Goal: Task Accomplishment & Management: Manage account settings

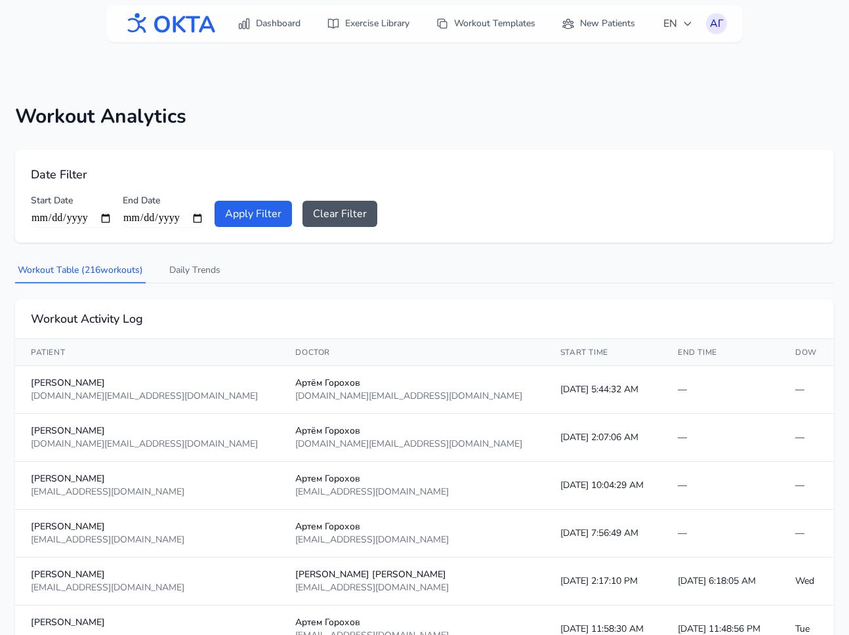
click at [708, 23] on div "АГ" at bounding box center [716, 23] width 21 height 21
click at [650, 55] on link "Profile" at bounding box center [653, 54] width 147 height 24
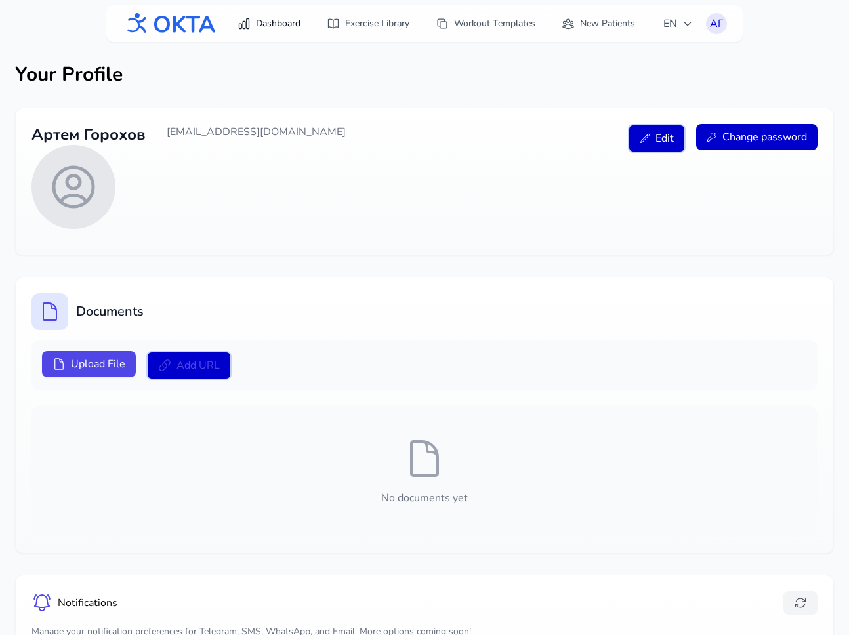
click at [254, 35] on link "Dashboard" at bounding box center [269, 24] width 79 height 24
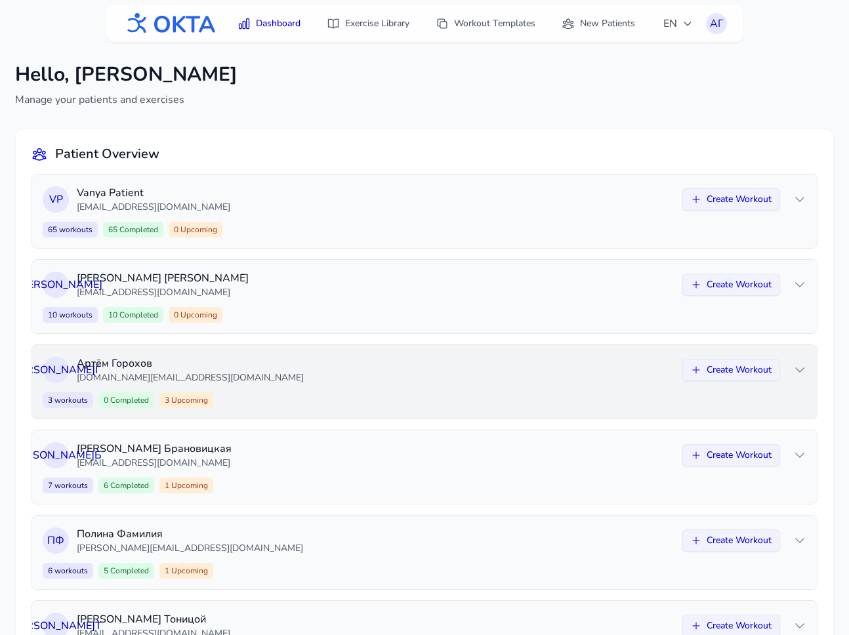
scroll to position [243, 0]
click at [696, 195] on icon at bounding box center [696, 199] width 10 height 10
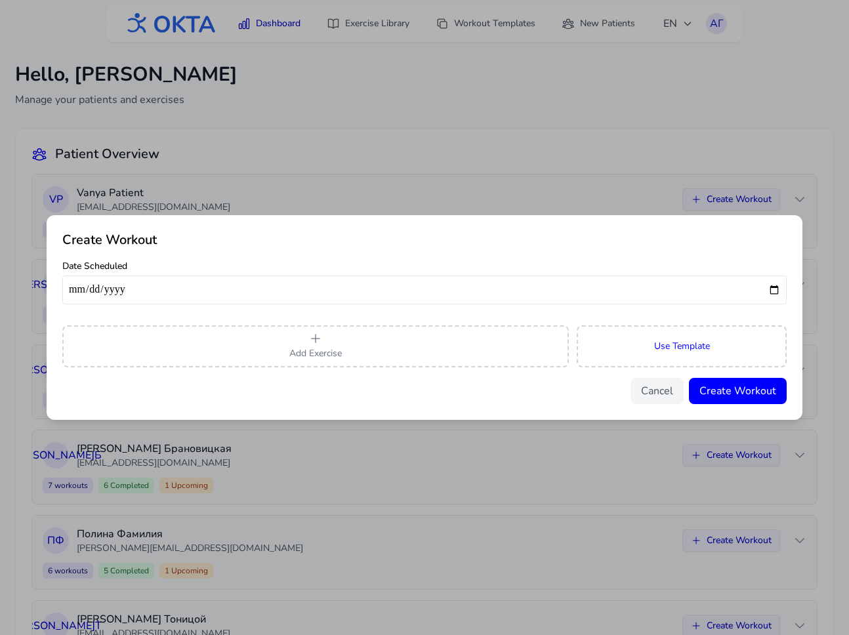
click at [669, 340] on span "Use Template" at bounding box center [682, 346] width 56 height 13
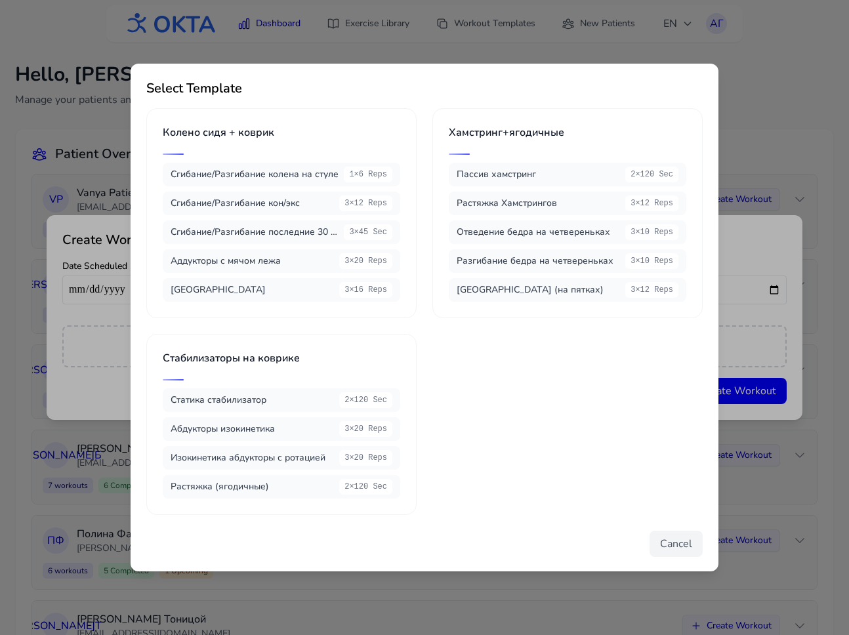
scroll to position [1, 0]
click at [673, 545] on button "Cancel" at bounding box center [676, 543] width 53 height 26
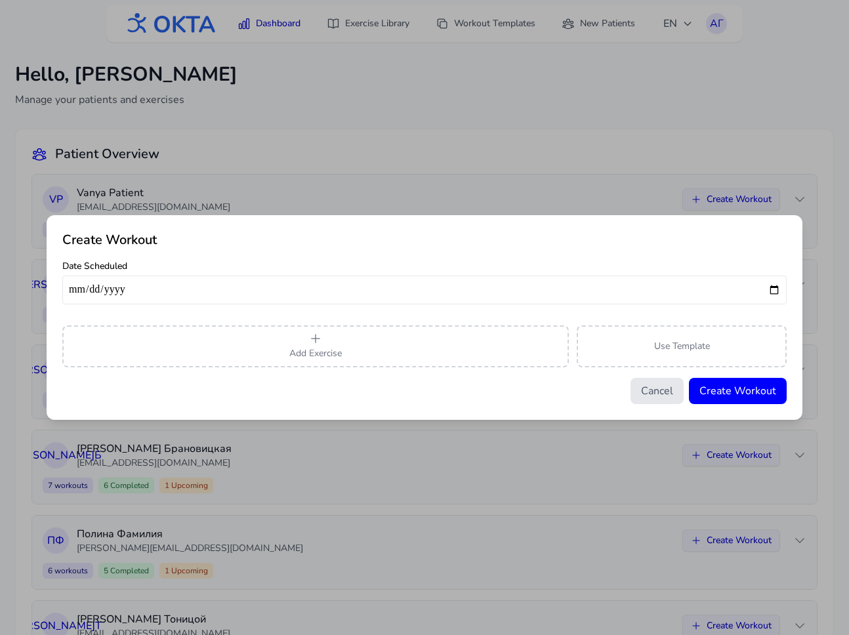
click at [660, 390] on button "Cancel" at bounding box center [657, 391] width 53 height 26
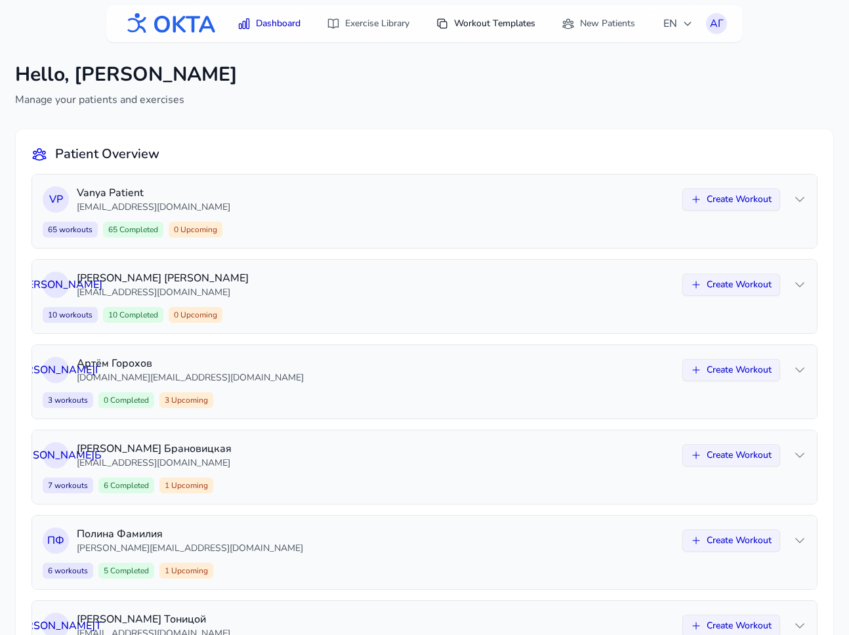
click at [475, 25] on link "Workout Templates" at bounding box center [485, 24] width 115 height 24
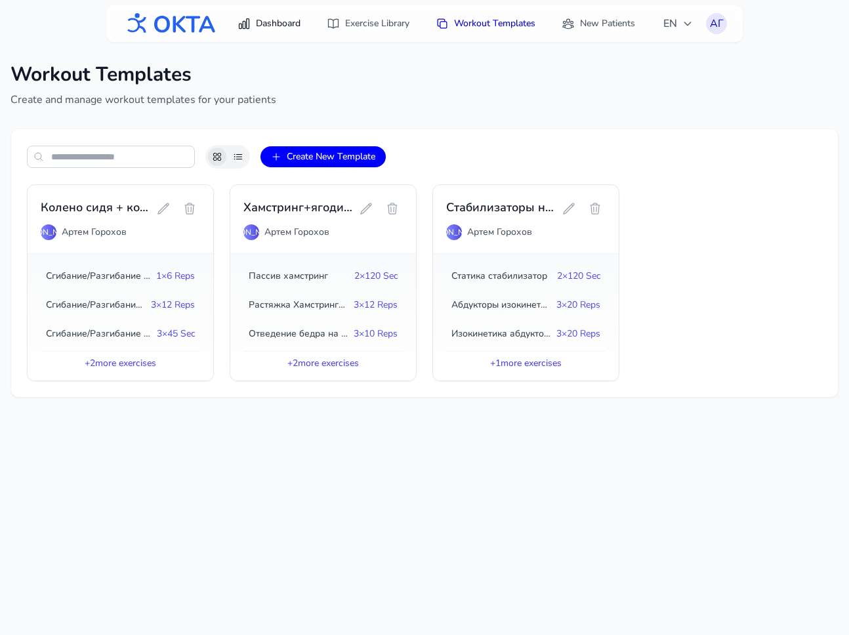
click at [267, 23] on link "Dashboard" at bounding box center [269, 24] width 79 height 24
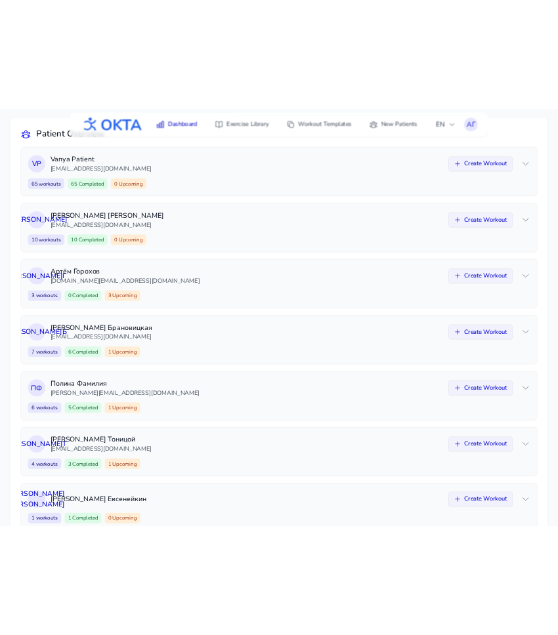
scroll to position [121, 0]
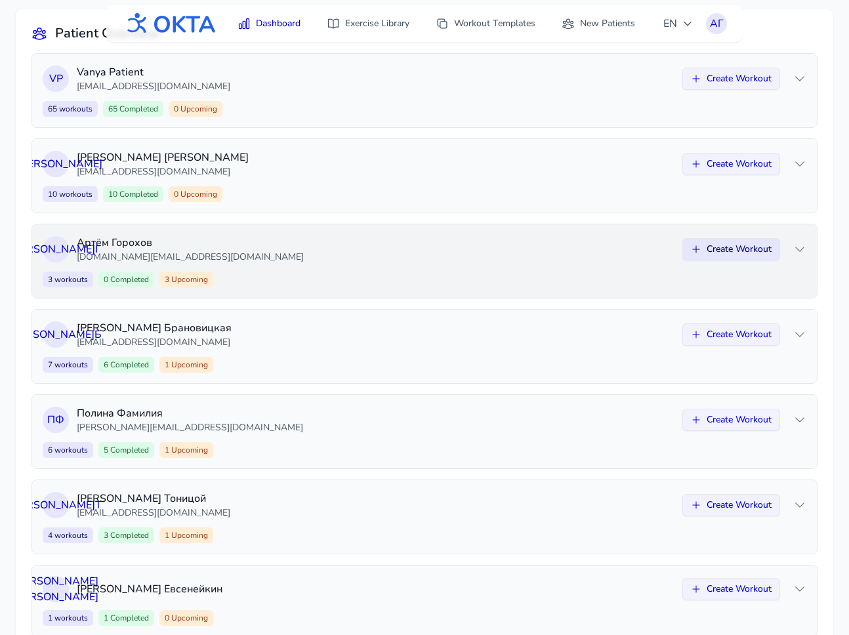
click at [728, 253] on button "Create Workout" at bounding box center [731, 249] width 98 height 22
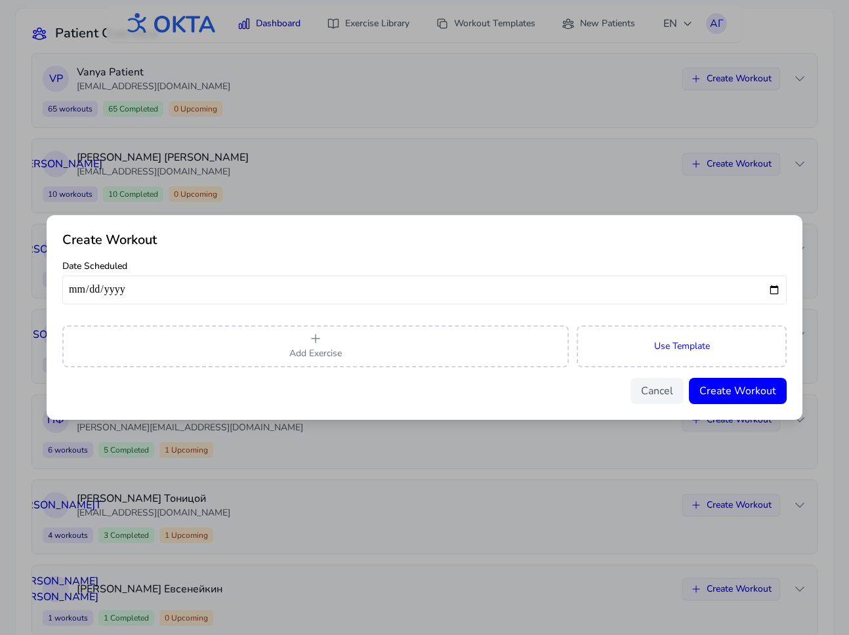
click at [650, 364] on button "Use Template" at bounding box center [682, 346] width 210 height 42
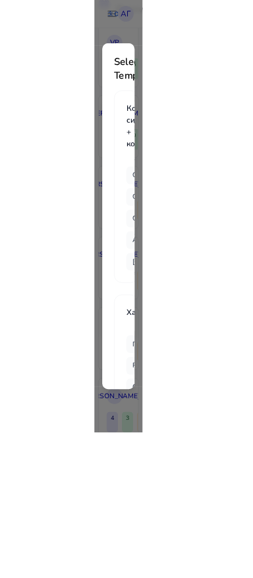
scroll to position [0, 0]
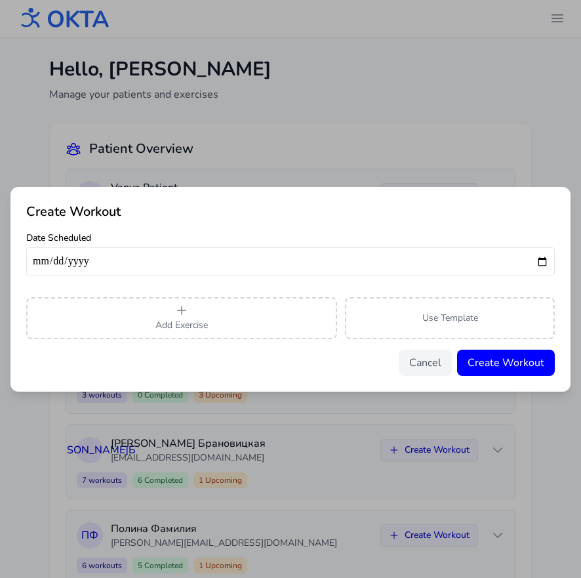
click at [421, 373] on button "Cancel" at bounding box center [425, 363] width 53 height 26
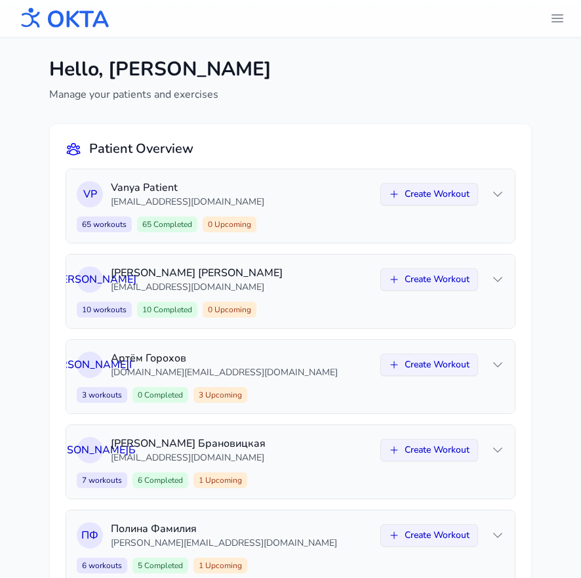
click at [559, 15] on icon "header.menu.open" at bounding box center [558, 18] width 11 height 7
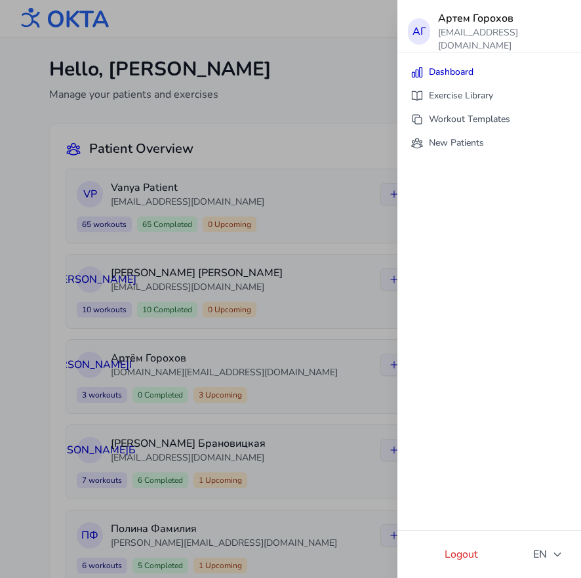
click at [428, 27] on div "АГ" at bounding box center [419, 31] width 22 height 26
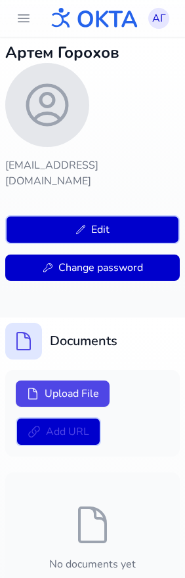
click at [19, 20] on icon "header.menu.open" at bounding box center [24, 18] width 16 height 16
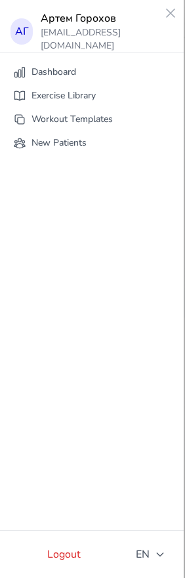
click at [68, 103] on link "Exercise Library" at bounding box center [91, 96] width 173 height 24
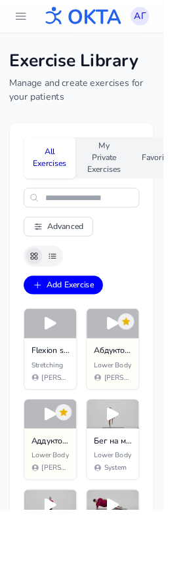
click at [22, 25] on icon "header.menu.open" at bounding box center [24, 18] width 16 height 16
click at [24, 18] on icon "header.menu.open" at bounding box center [23, 18] width 11 height 7
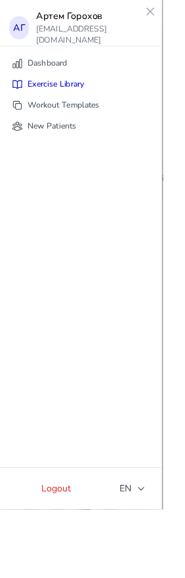
click at [27, 21] on div "АГ" at bounding box center [21, 31] width 22 height 26
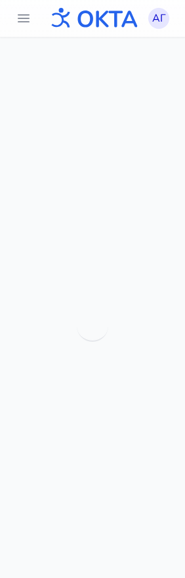
click at [16, 19] on icon "header.menu.open" at bounding box center [24, 18] width 16 height 16
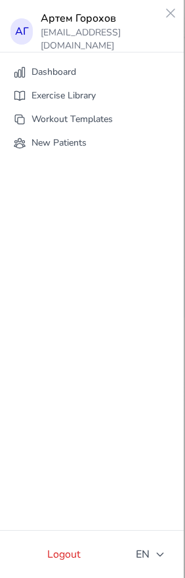
click at [58, 146] on link "New Patients" at bounding box center [91, 143] width 173 height 24
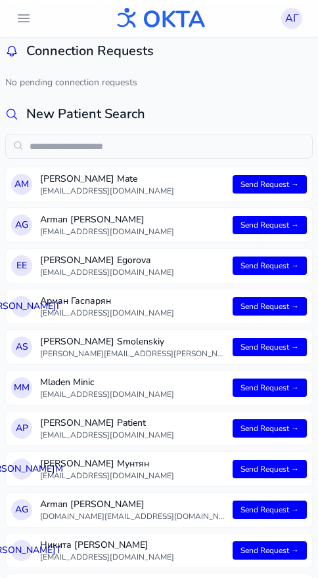
click at [34, 20] on button "header.menu.open" at bounding box center [23, 18] width 26 height 26
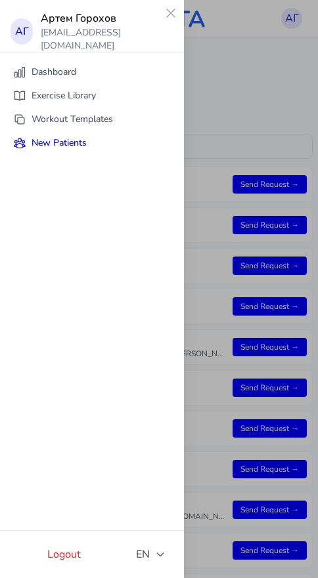
click at [44, 76] on link "Dashboard" at bounding box center [91, 72] width 173 height 24
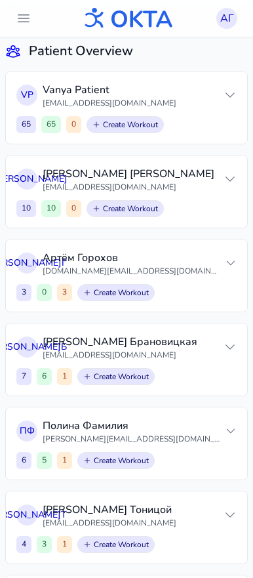
click at [130, 125] on button "Create Workout" at bounding box center [125, 124] width 77 height 17
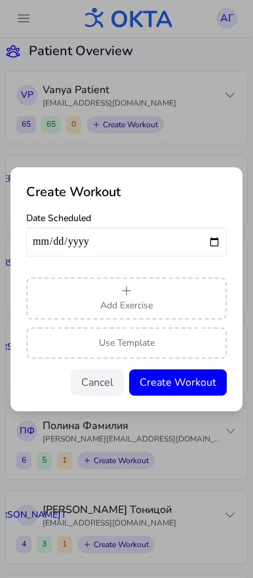
click at [123, 344] on span "Use Template" at bounding box center [127, 343] width 56 height 13
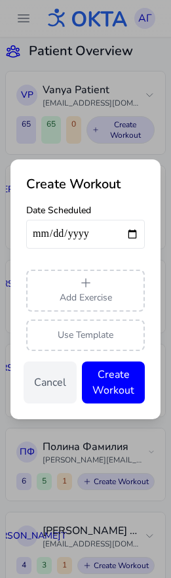
click at [91, 334] on span "Use Template" at bounding box center [86, 335] width 56 height 13
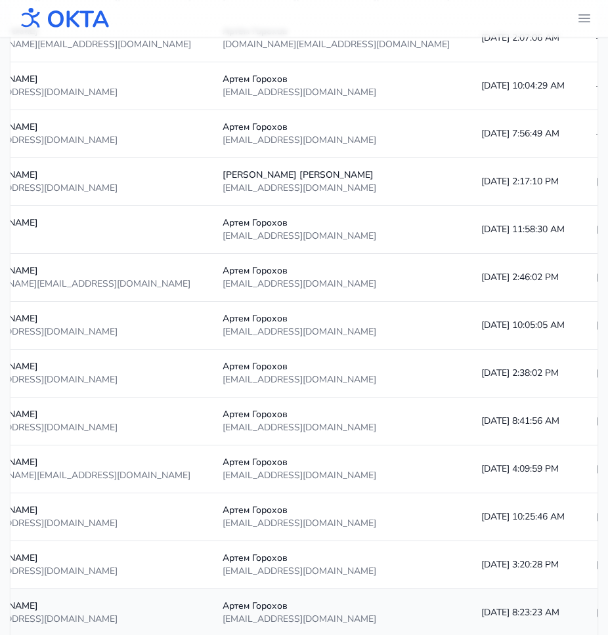
scroll to position [183, 0]
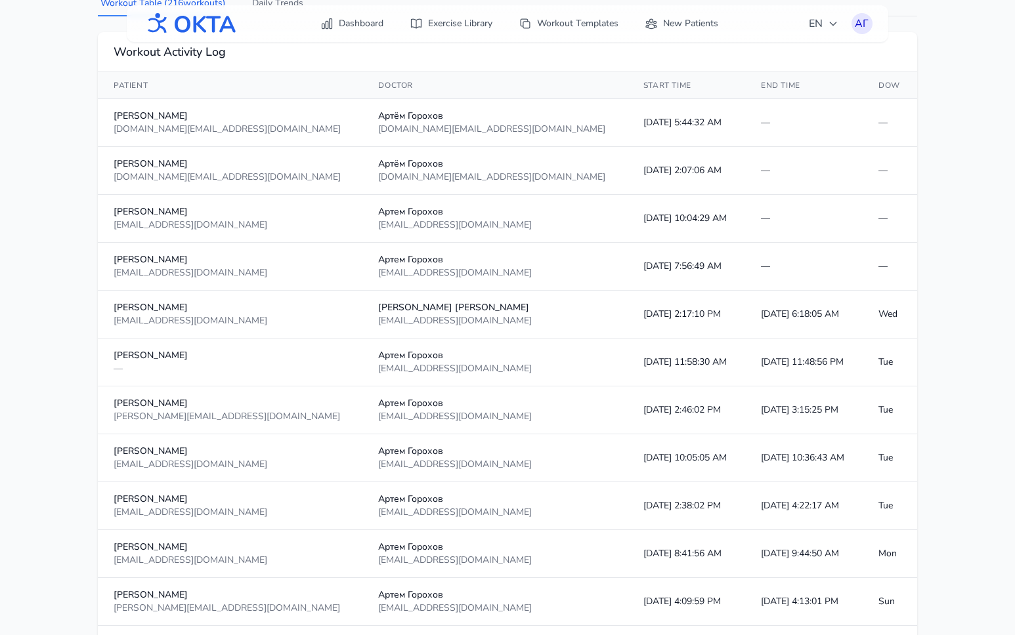
scroll to position [271, 0]
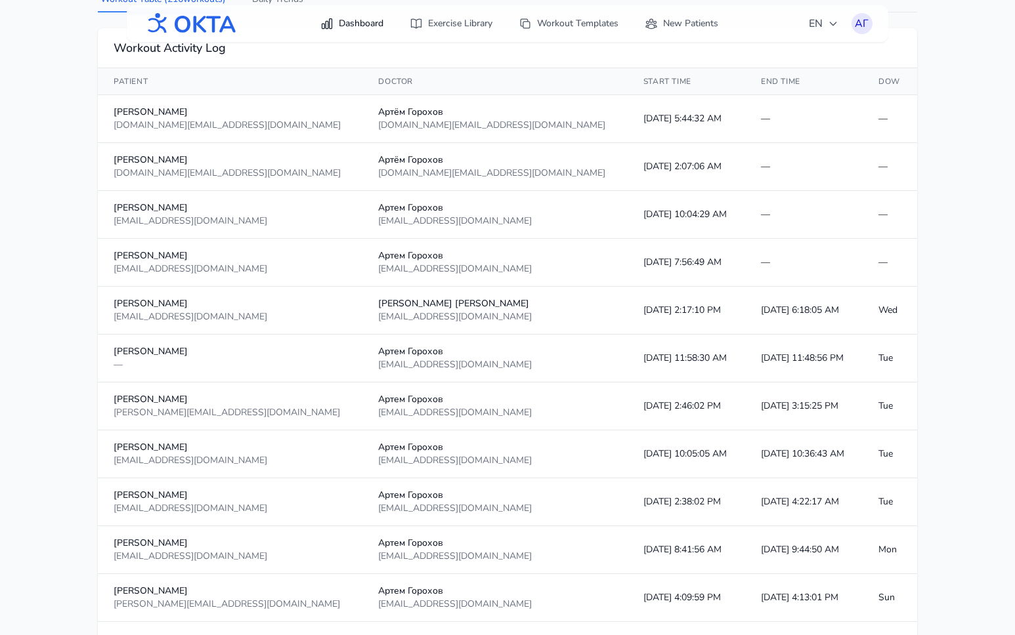
click at [354, 14] on link "Dashboard" at bounding box center [351, 24] width 79 height 24
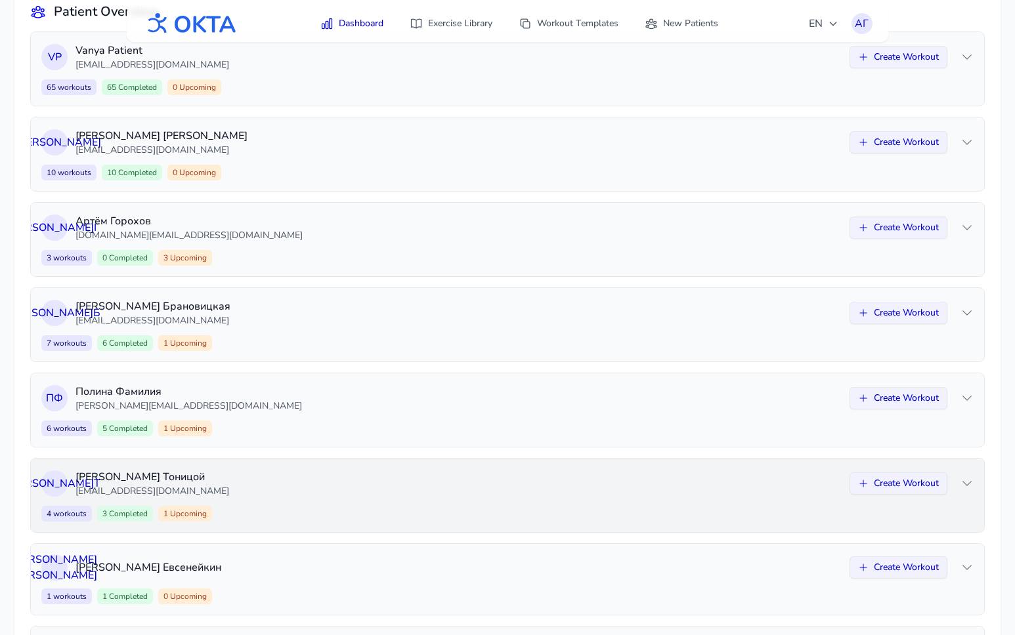
scroll to position [136, 0]
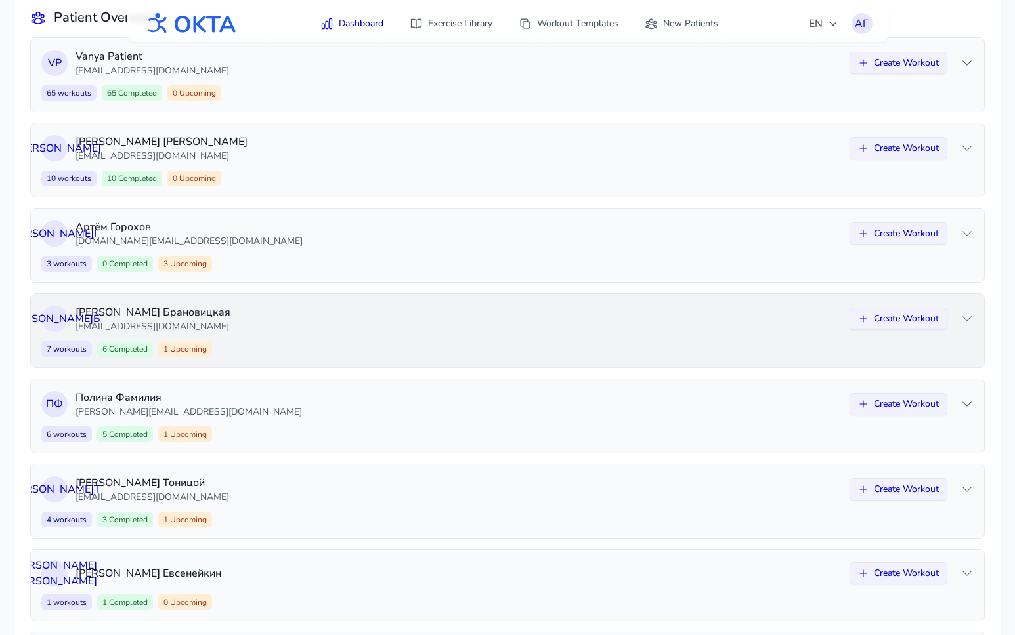
click at [463, 337] on div "А Б Арина Брановицкая arina@oktahealth.com Create Workout 7 workouts 6 Complete…" at bounding box center [507, 330] width 953 height 73
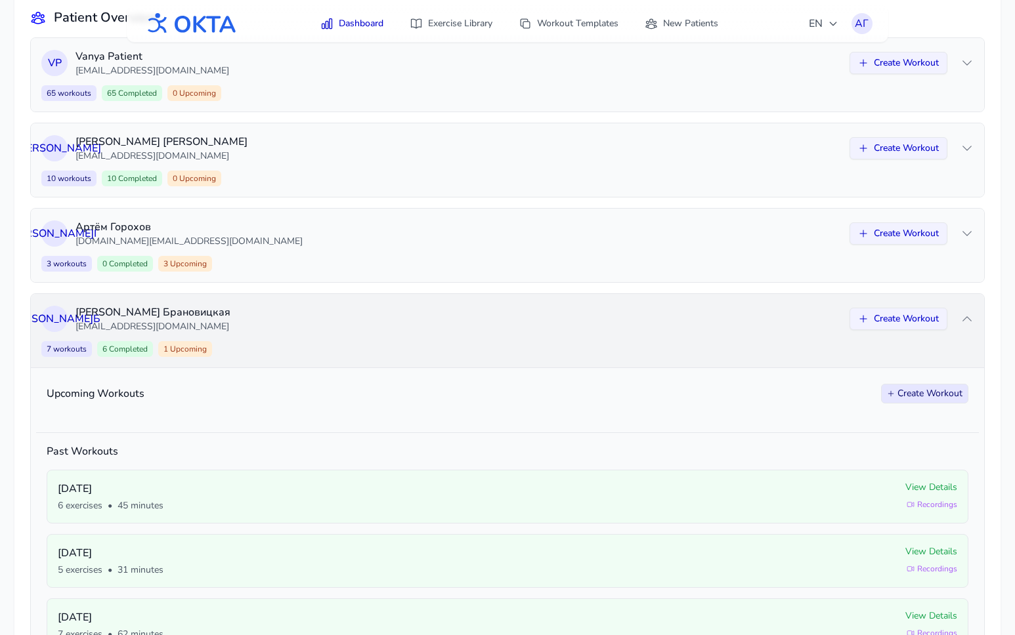
click at [643, 297] on div "А Б Арина Брановицкая arina@oktahealth.com Create Workout 7 workouts 6 Complete…" at bounding box center [507, 330] width 953 height 73
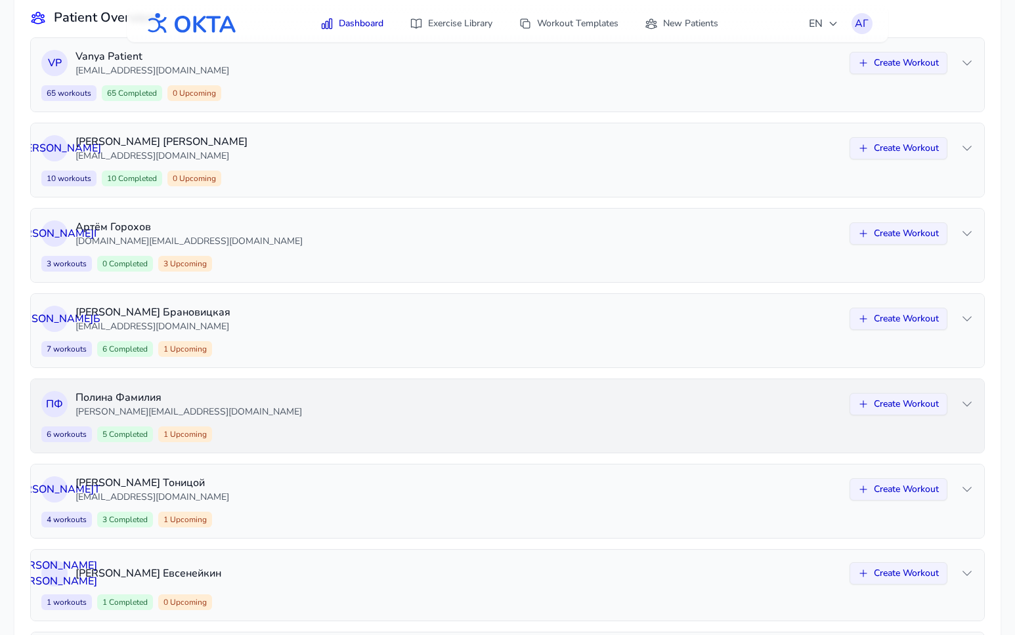
click at [615, 429] on div "6 workouts 5 Completed 1 Upcoming Create Workout" at bounding box center [507, 435] width 932 height 16
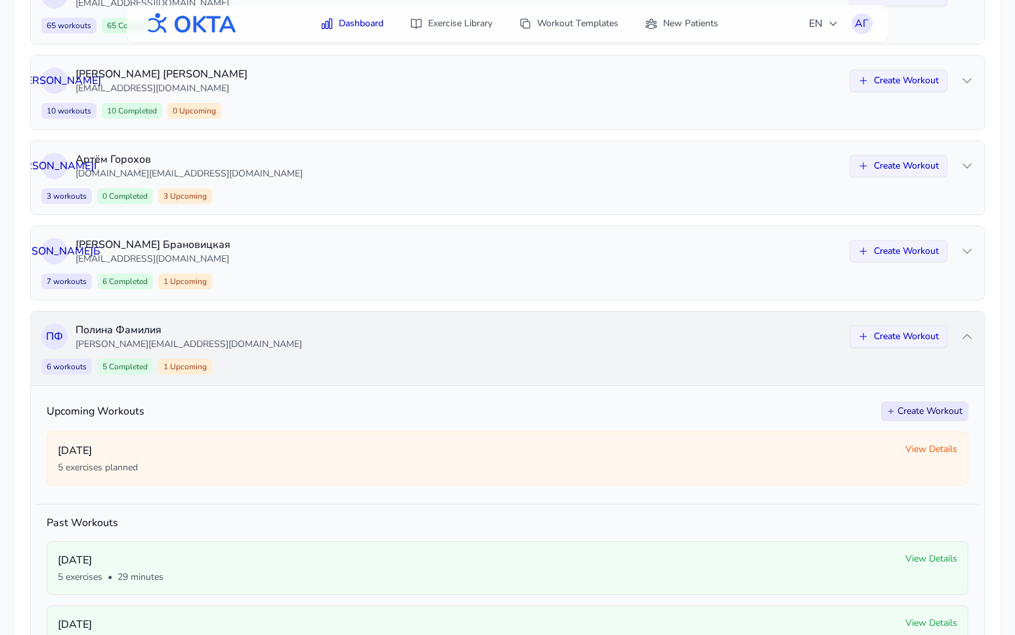
scroll to position [205, 0]
click at [522, 278] on div "7 workouts 6 Completed 1 Upcoming Create Workout" at bounding box center [507, 280] width 932 height 16
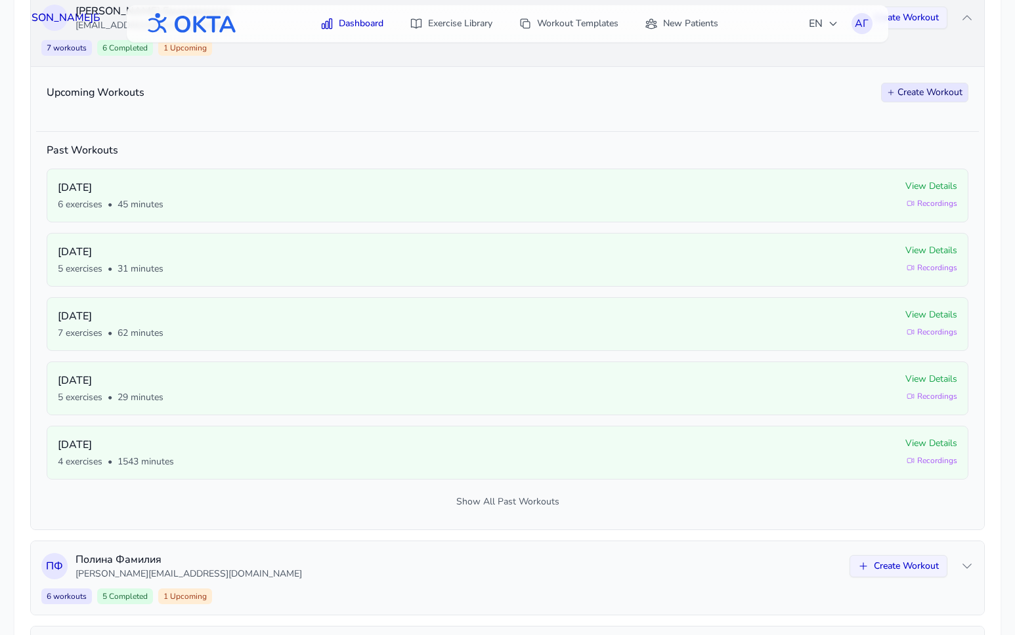
scroll to position [421, 0]
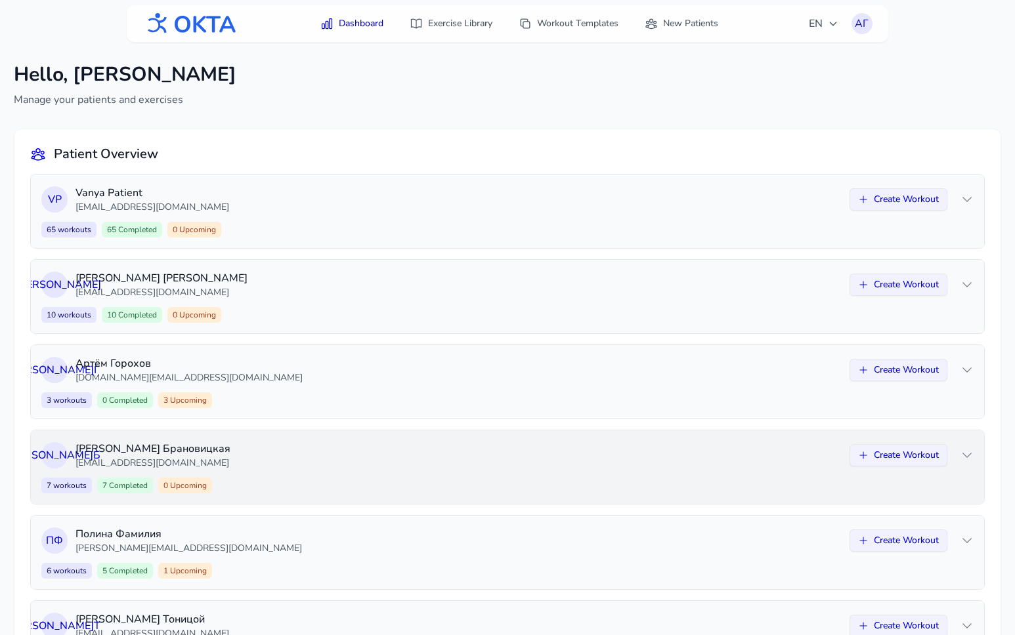
click at [336, 462] on p "[EMAIL_ADDRESS][DOMAIN_NAME]" at bounding box center [458, 463] width 766 height 13
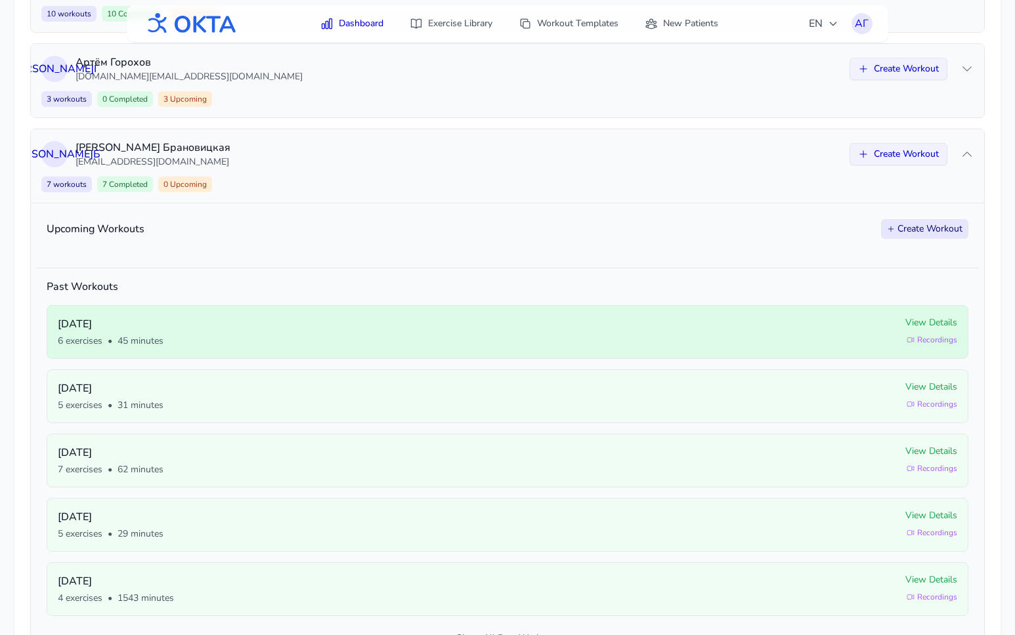
scroll to position [306, 0]
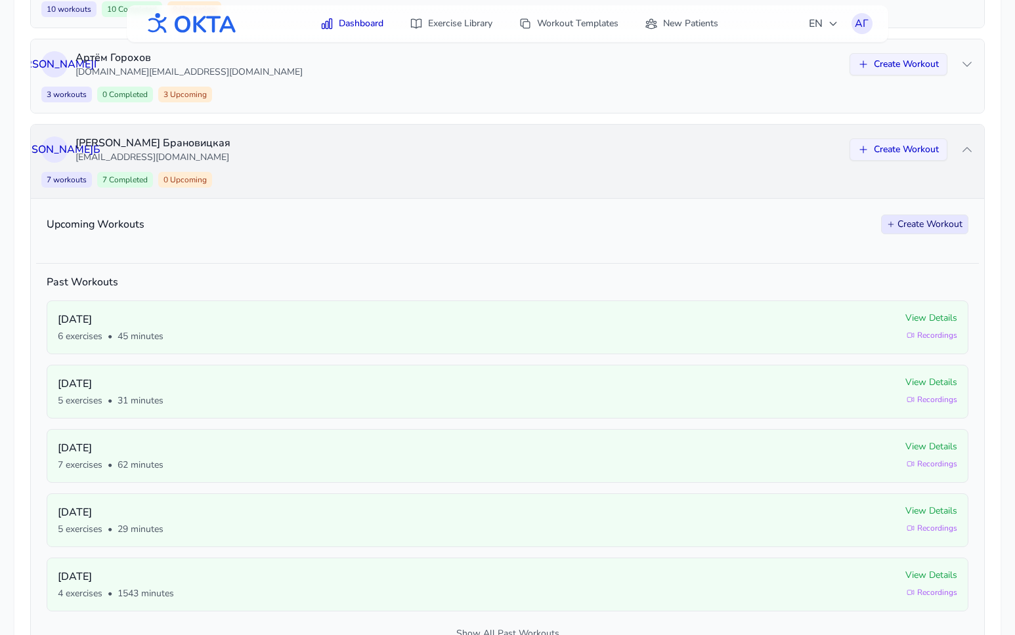
click at [399, 154] on p "[EMAIL_ADDRESS][DOMAIN_NAME]" at bounding box center [458, 157] width 766 height 13
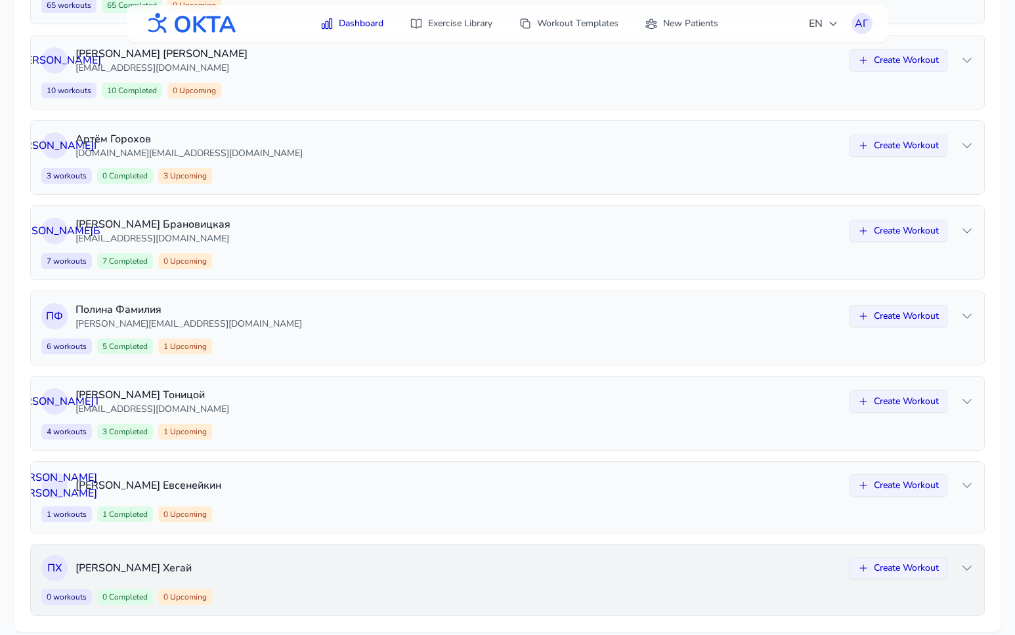
scroll to position [243, 0]
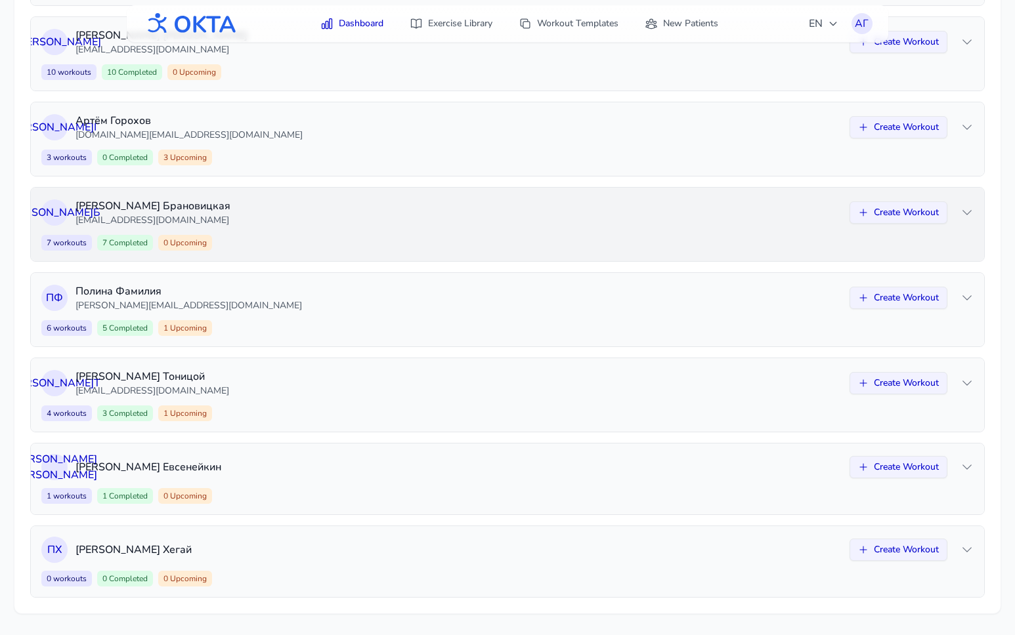
click at [319, 235] on div "7 workouts 7 Completed 0 Upcoming Create Workout" at bounding box center [507, 243] width 932 height 16
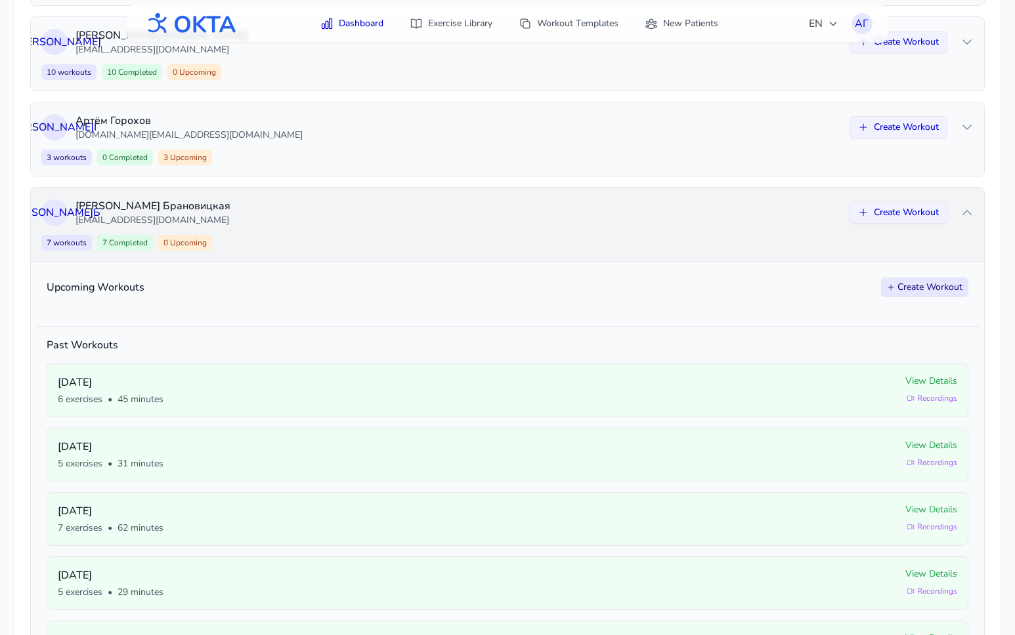
click at [448, 209] on p "[PERSON_NAME]" at bounding box center [458, 206] width 766 height 16
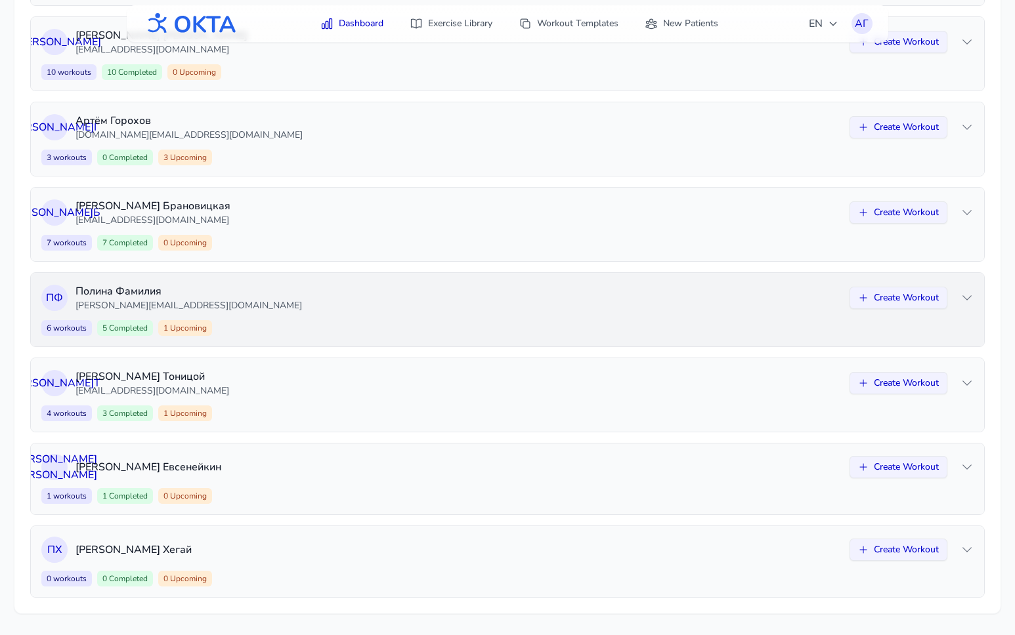
click at [408, 318] on div "П Ф [PERSON_NAME] [PERSON_NAME][EMAIL_ADDRESS][DOMAIN_NAME] Create Workout 6 wo…" at bounding box center [507, 309] width 953 height 73
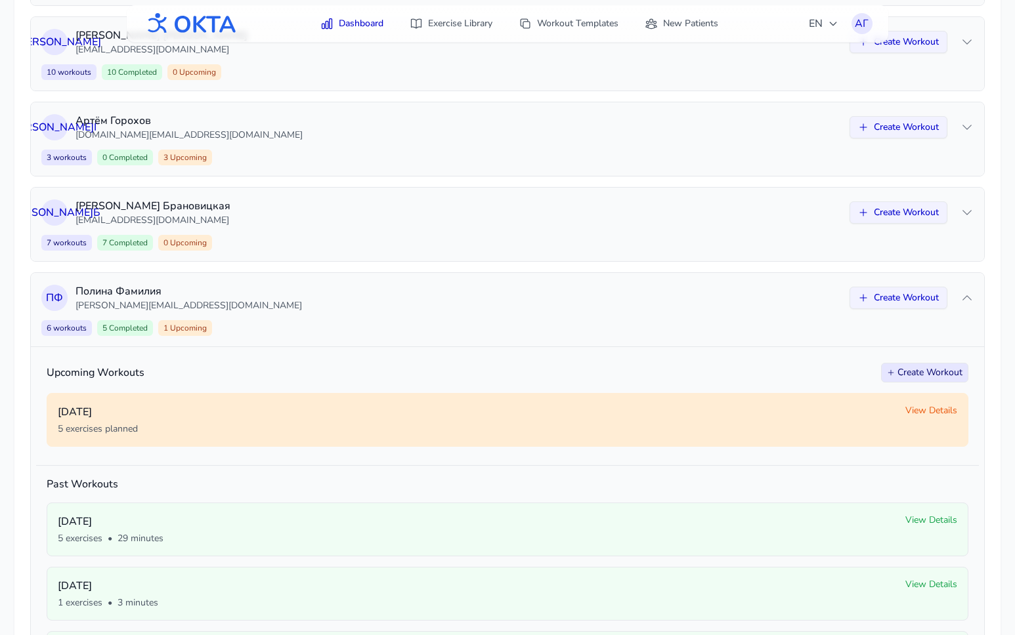
click at [928, 412] on span "View Details" at bounding box center [931, 410] width 52 height 13
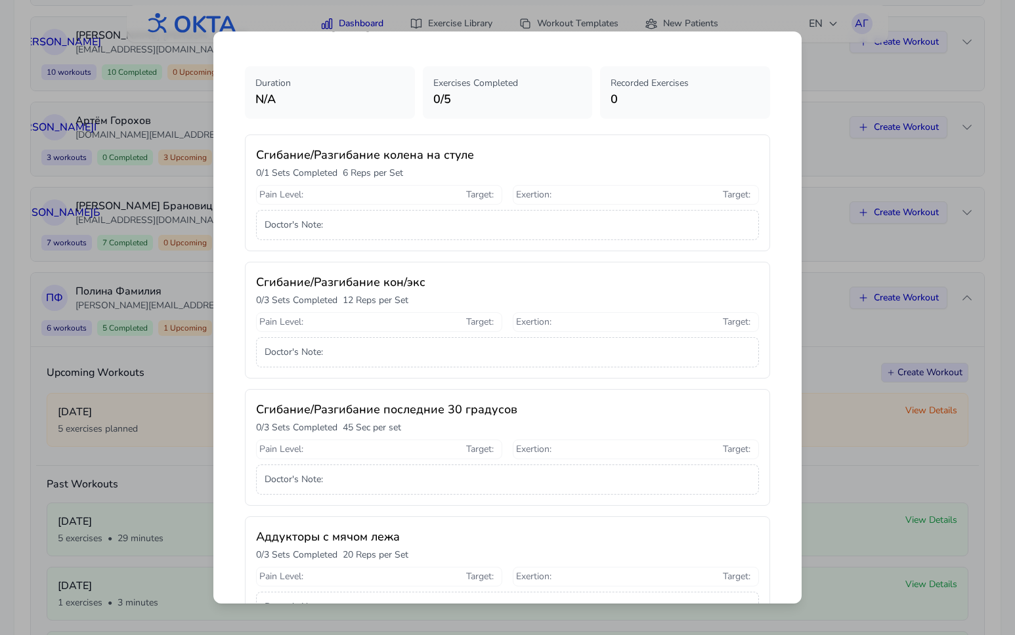
scroll to position [0, 0]
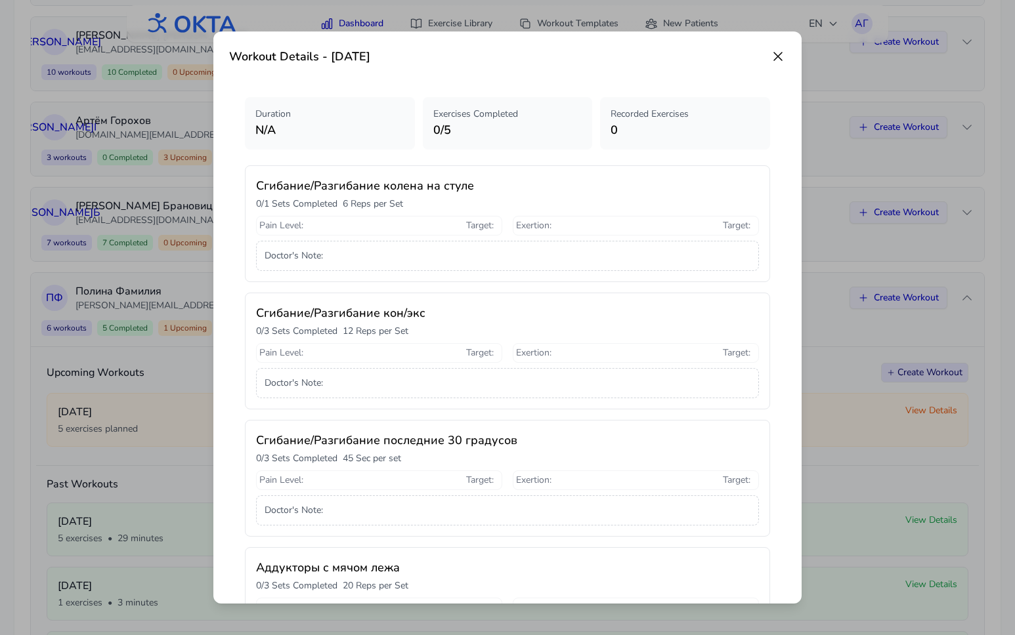
click at [777, 54] on icon at bounding box center [778, 57] width 16 height 16
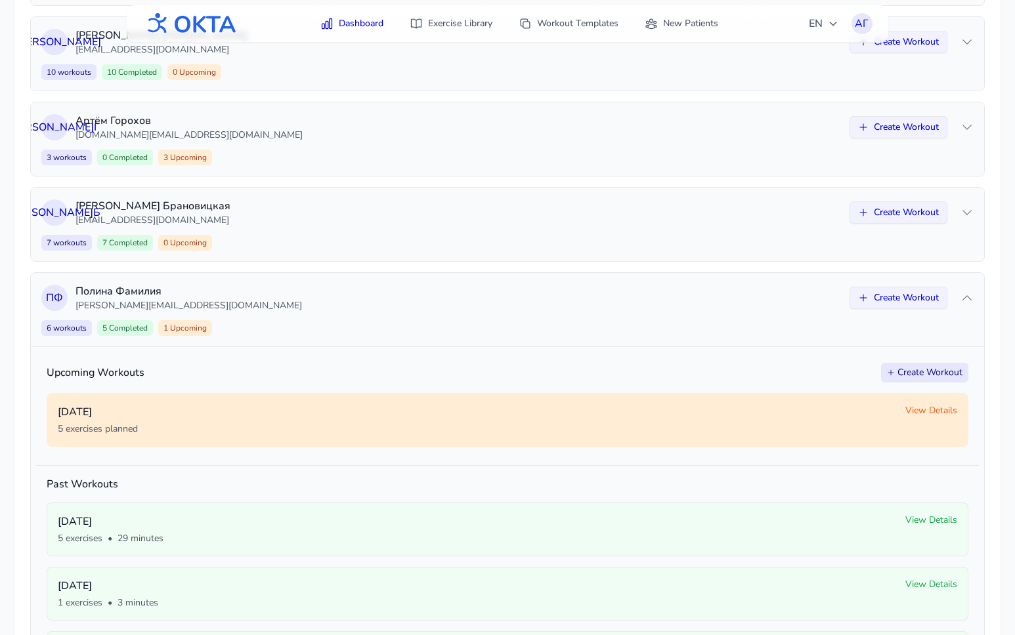
click at [921, 410] on span "View Details" at bounding box center [931, 410] width 52 height 13
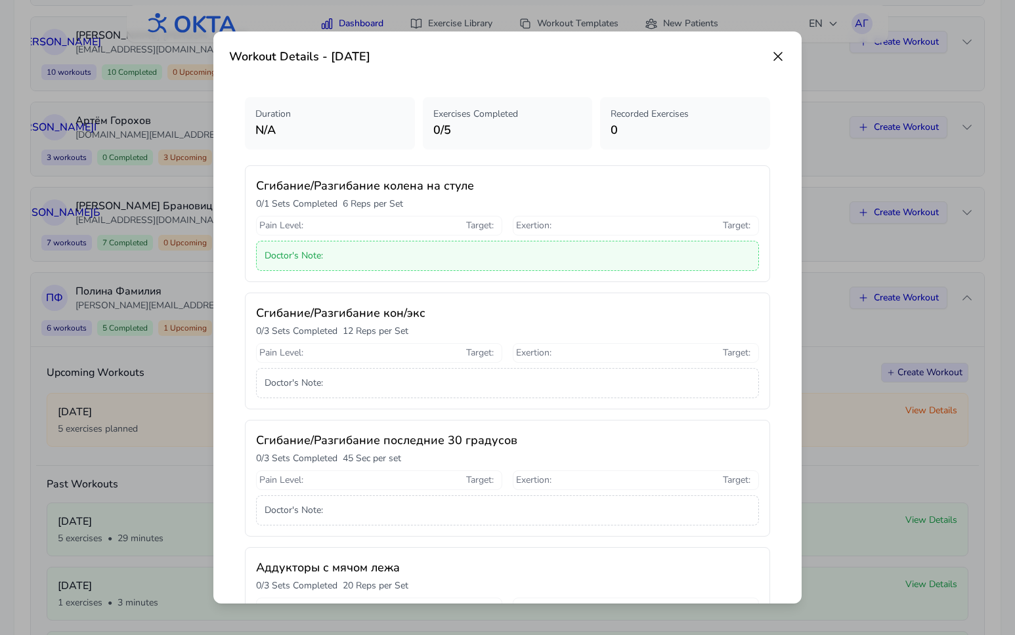
scroll to position [261, 0]
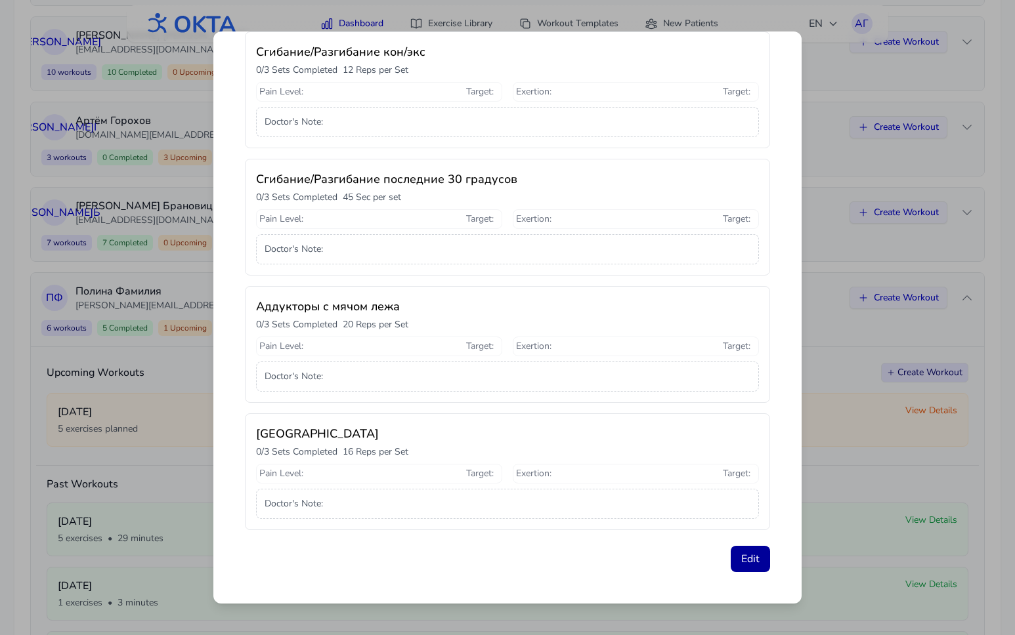
click at [742, 564] on button "Edit" at bounding box center [749, 559] width 39 height 26
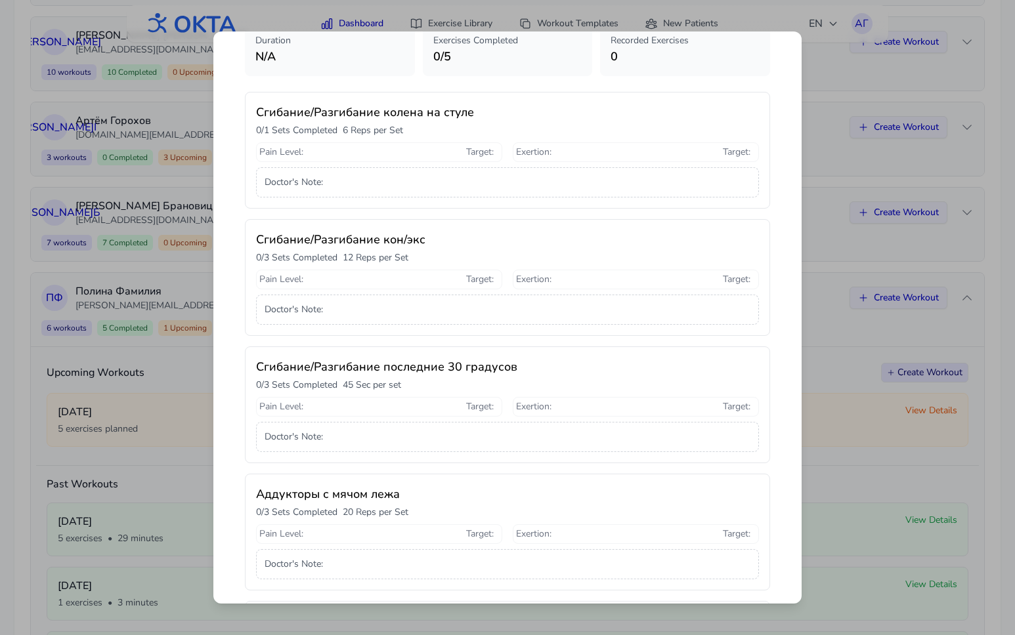
select select "**********"
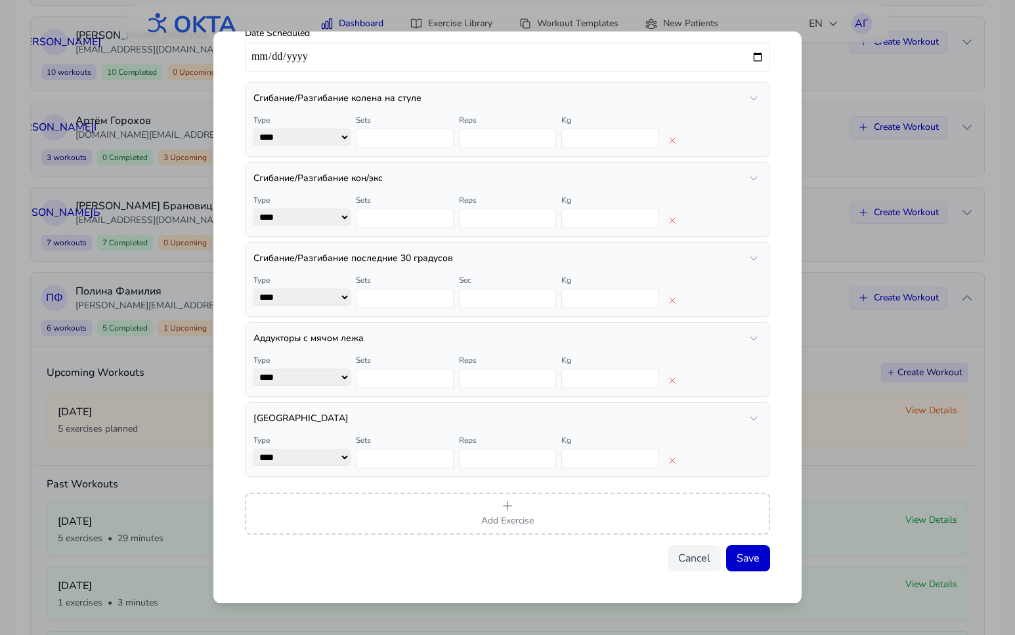
scroll to position [0, 0]
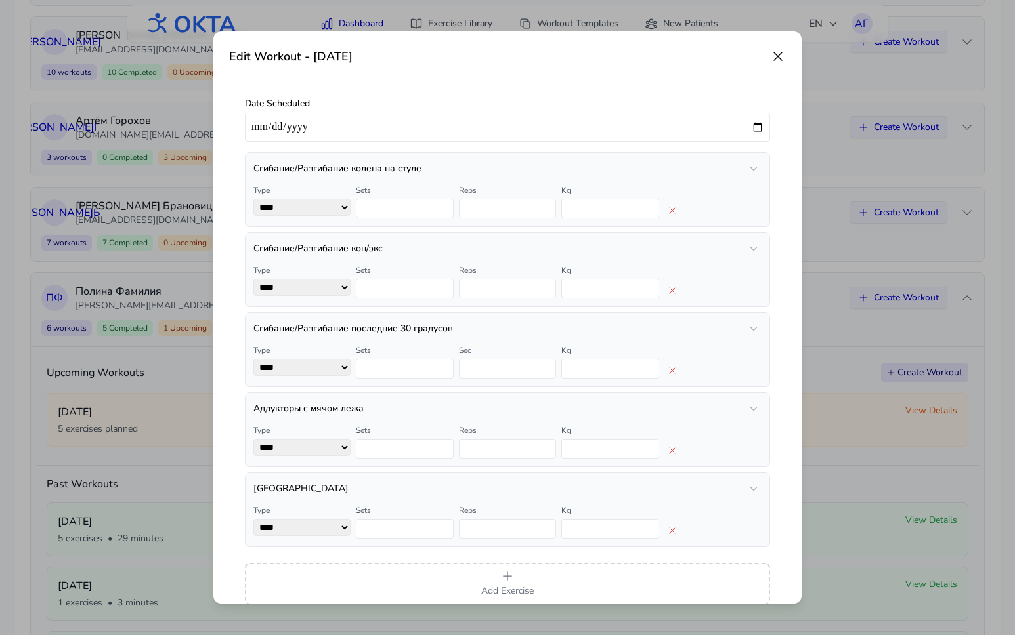
click at [780, 62] on icon at bounding box center [778, 57] width 16 height 16
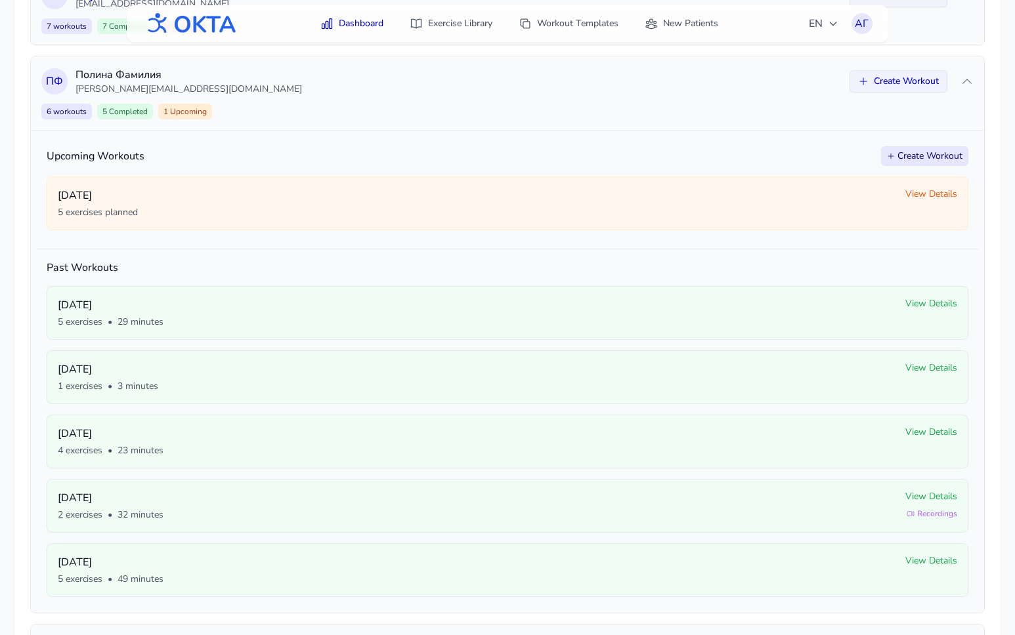
scroll to position [370, 0]
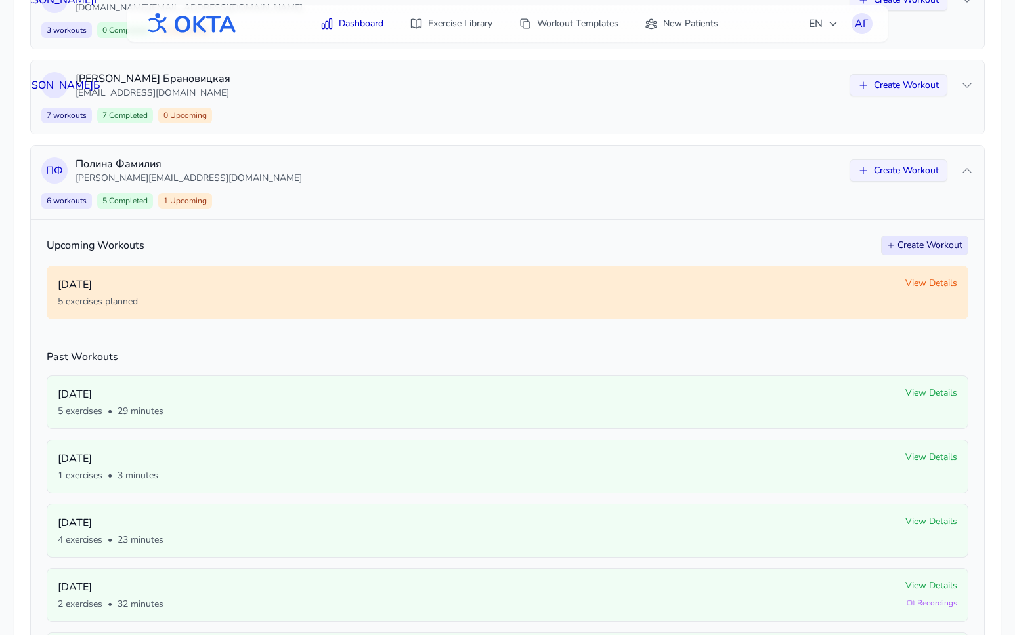
click at [932, 279] on span "View Details" at bounding box center [931, 283] width 52 height 13
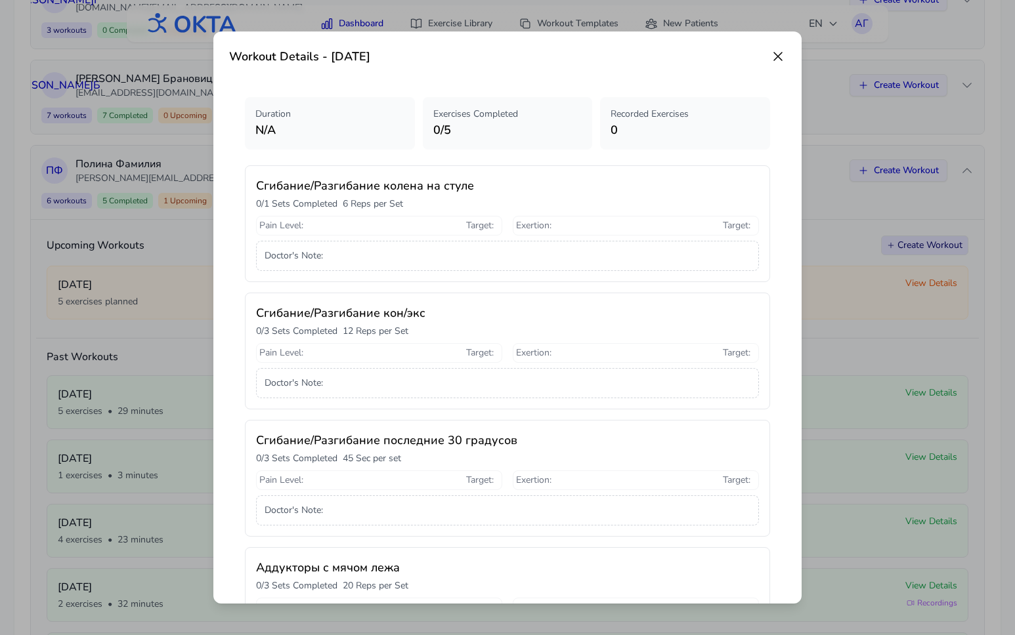
click at [782, 53] on icon at bounding box center [778, 57] width 16 height 16
